Goal: Information Seeking & Learning: Learn about a topic

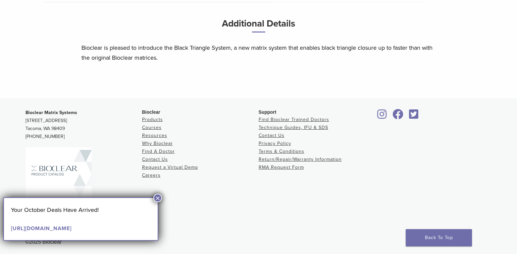
scroll to position [376, 0]
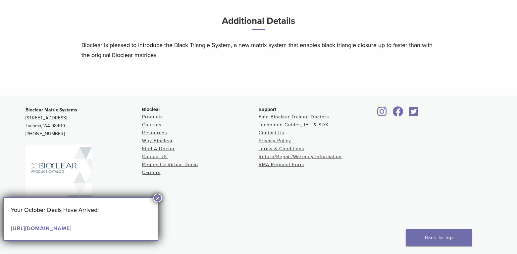
click at [156, 198] on button "×" at bounding box center [157, 198] width 9 height 9
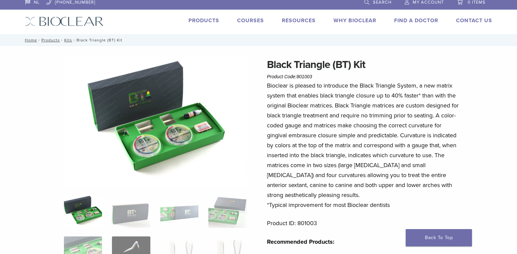
scroll to position [0, 0]
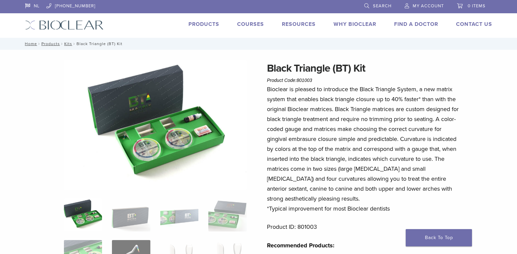
click at [181, 140] on img at bounding box center [155, 124] width 183 height 129
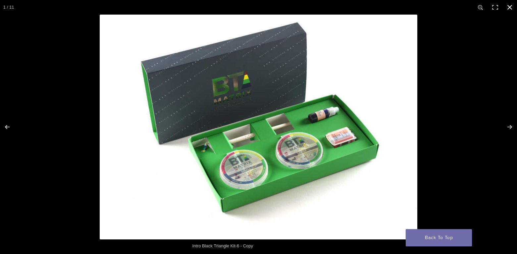
click at [509, 6] on button "Close (Esc)" at bounding box center [510, 7] width 15 height 15
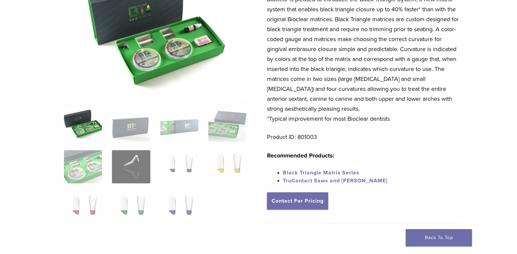
scroll to position [99, 0]
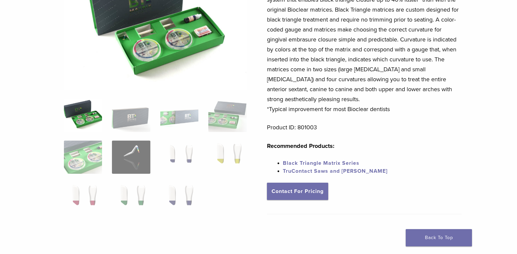
click at [74, 120] on img at bounding box center [83, 115] width 38 height 33
click at [141, 122] on img at bounding box center [131, 115] width 38 height 33
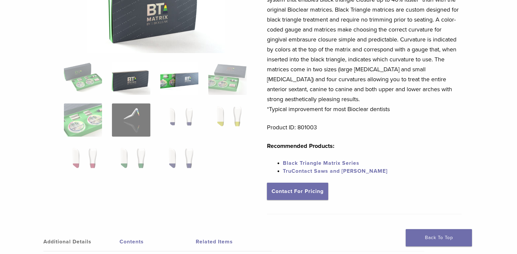
click at [197, 84] on img at bounding box center [179, 78] width 38 height 33
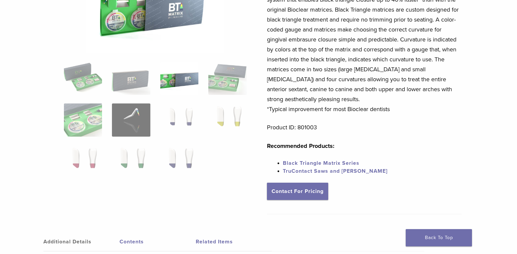
scroll to position [33, 0]
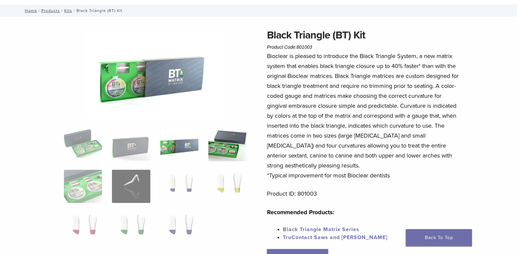
click at [220, 146] on img at bounding box center [227, 144] width 38 height 33
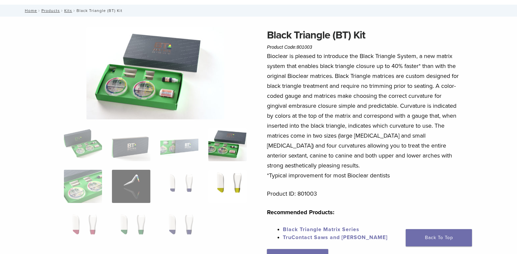
click at [221, 185] on img at bounding box center [227, 186] width 38 height 33
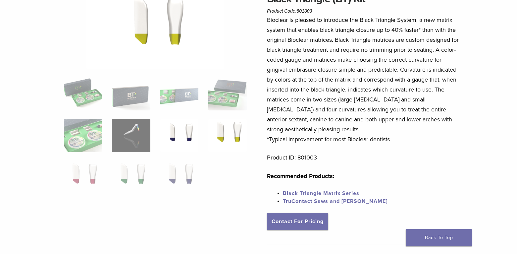
scroll to position [99, 0]
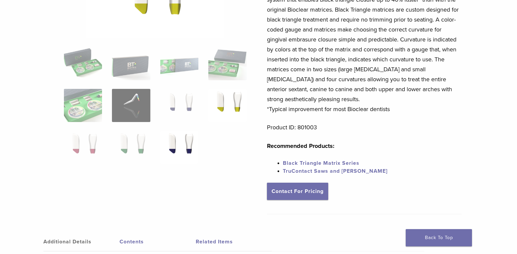
click at [183, 147] on img at bounding box center [179, 147] width 38 height 33
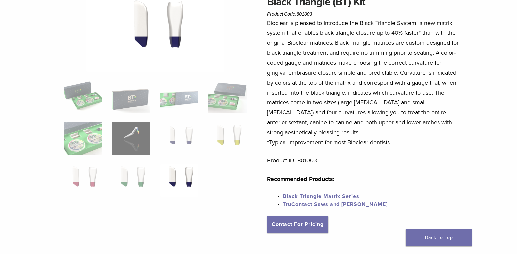
scroll to position [0, 0]
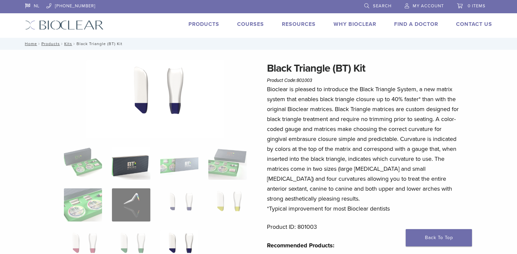
click at [144, 166] on img at bounding box center [131, 163] width 38 height 33
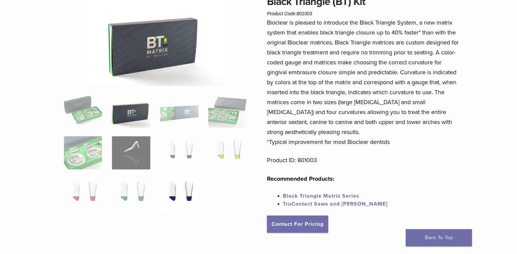
scroll to position [66, 0]
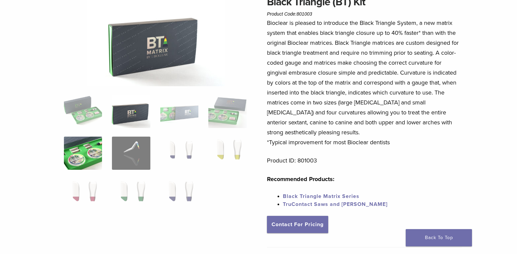
click at [90, 148] on img at bounding box center [83, 153] width 38 height 33
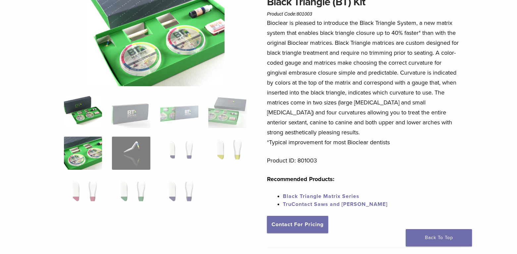
scroll to position [0, 0]
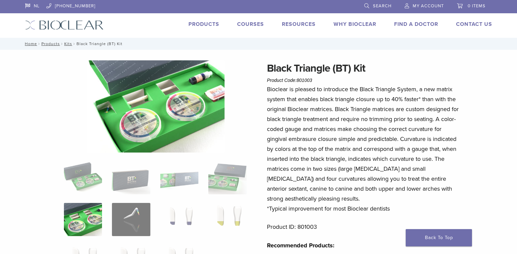
click at [129, 124] on img at bounding box center [156, 106] width 138 height 92
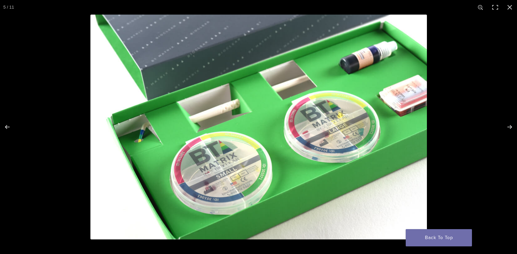
click at [230, 174] on img "Full screen image" at bounding box center [258, 127] width 337 height 225
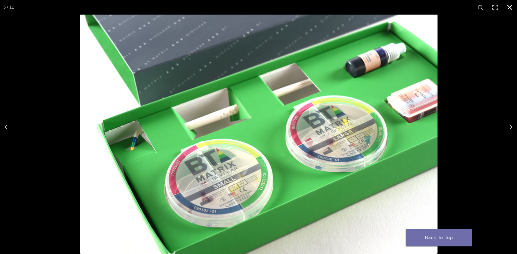
click at [508, 6] on button "Close (Esc)" at bounding box center [510, 7] width 15 height 15
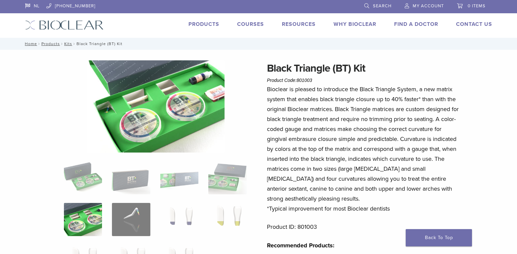
click at [159, 124] on img at bounding box center [156, 106] width 138 height 92
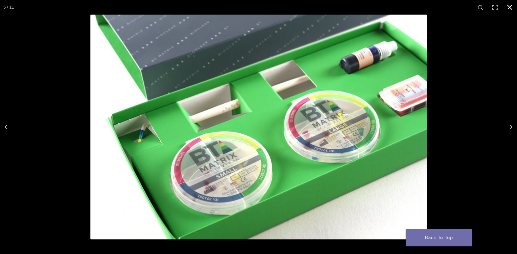
click at [507, 8] on button "Close (Esc)" at bounding box center [510, 7] width 15 height 15
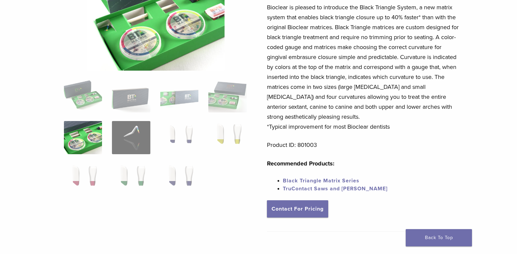
scroll to position [99, 0]
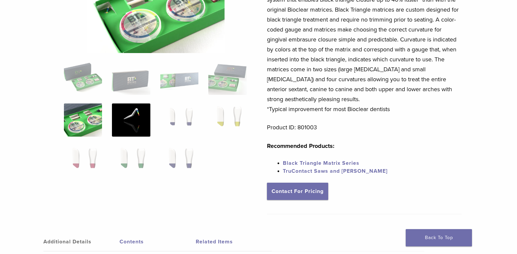
click at [127, 126] on img at bounding box center [131, 119] width 38 height 33
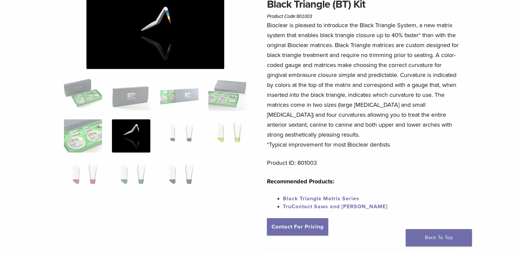
scroll to position [0, 0]
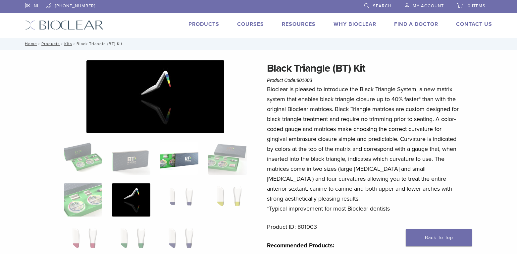
click at [171, 161] on img at bounding box center [179, 158] width 38 height 33
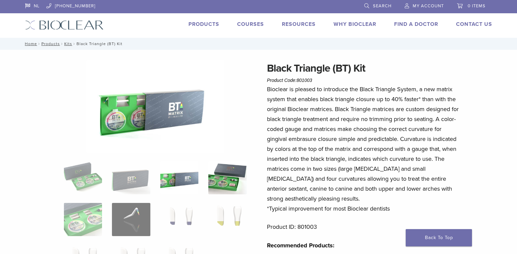
click at [215, 174] on img at bounding box center [227, 177] width 38 height 33
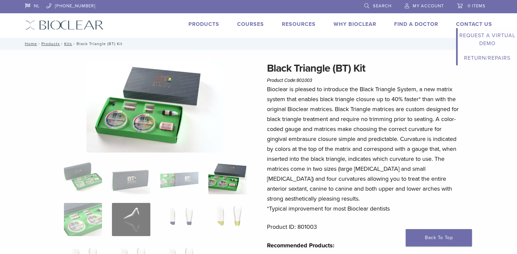
click at [472, 24] on link "Contact Us" at bounding box center [474, 24] width 36 height 7
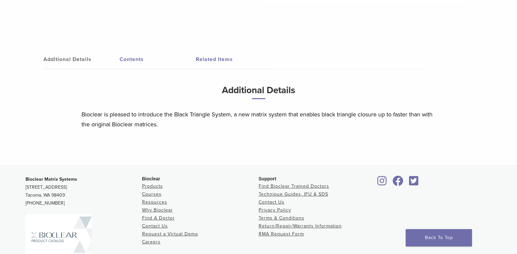
scroll to position [376, 0]
